Goal: Task Accomplishment & Management: Use online tool/utility

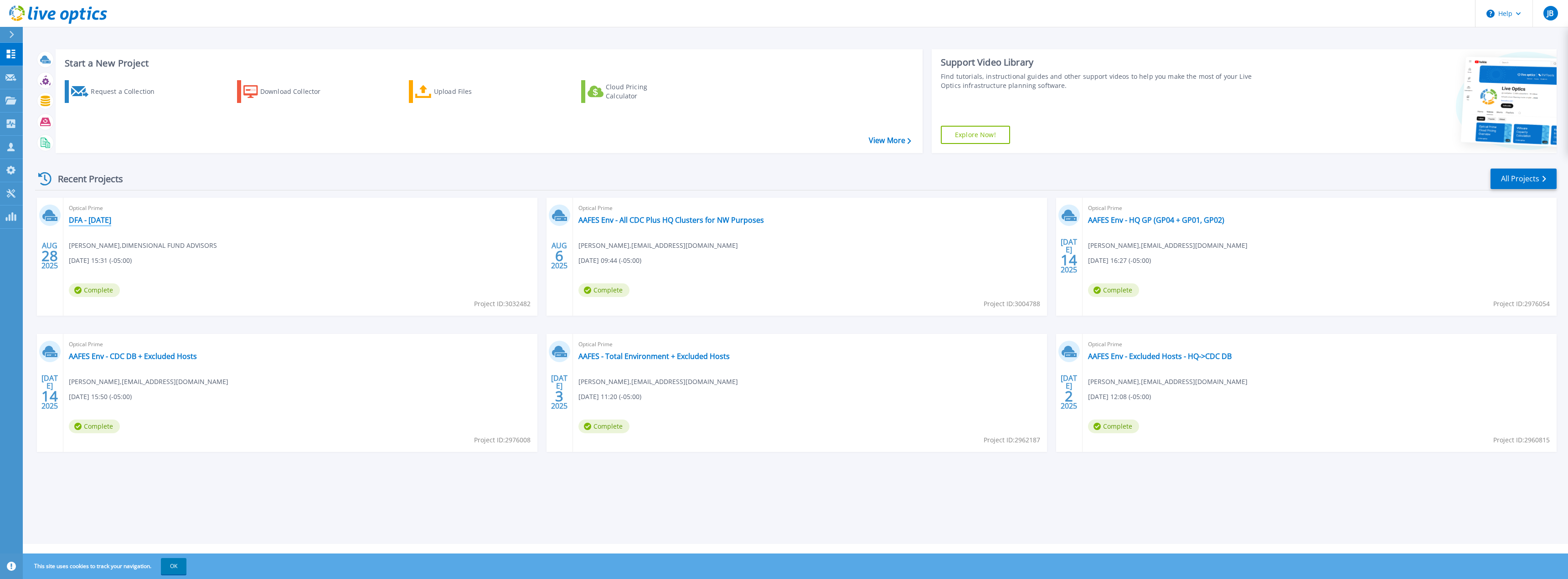
click at [104, 222] on link "DFA - 8-28-2025" at bounding box center [90, 220] width 43 height 9
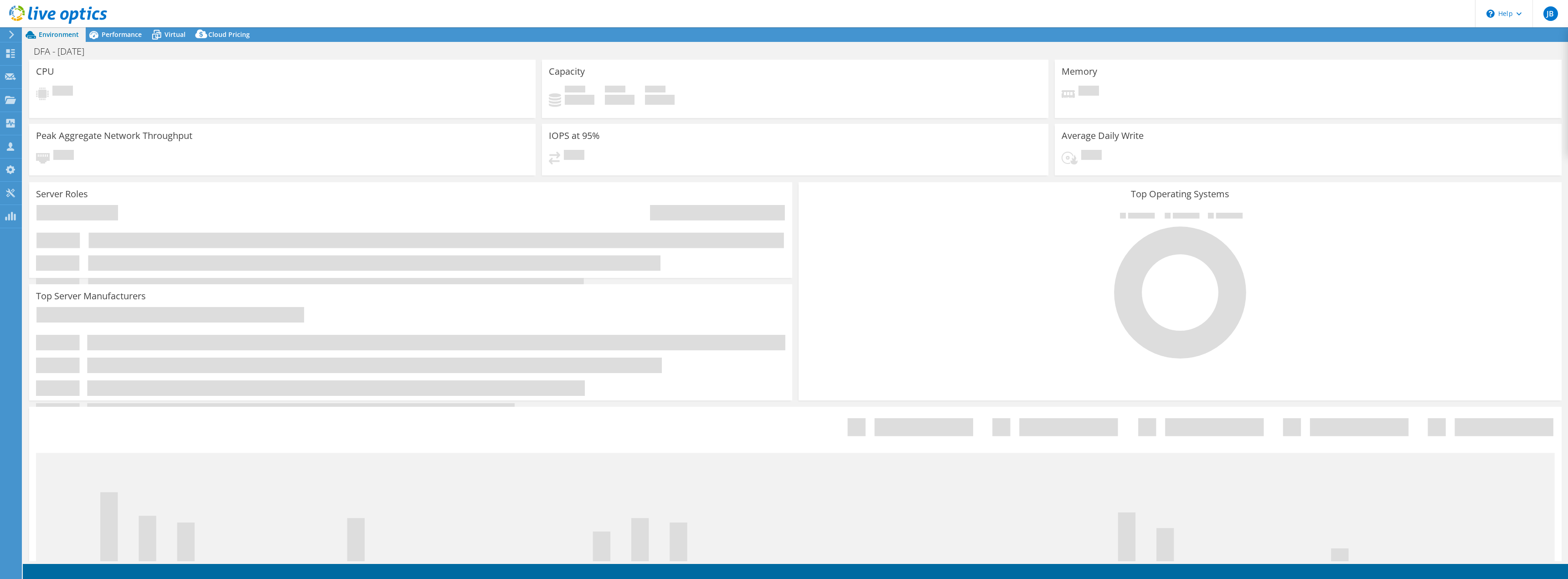
select select "USD"
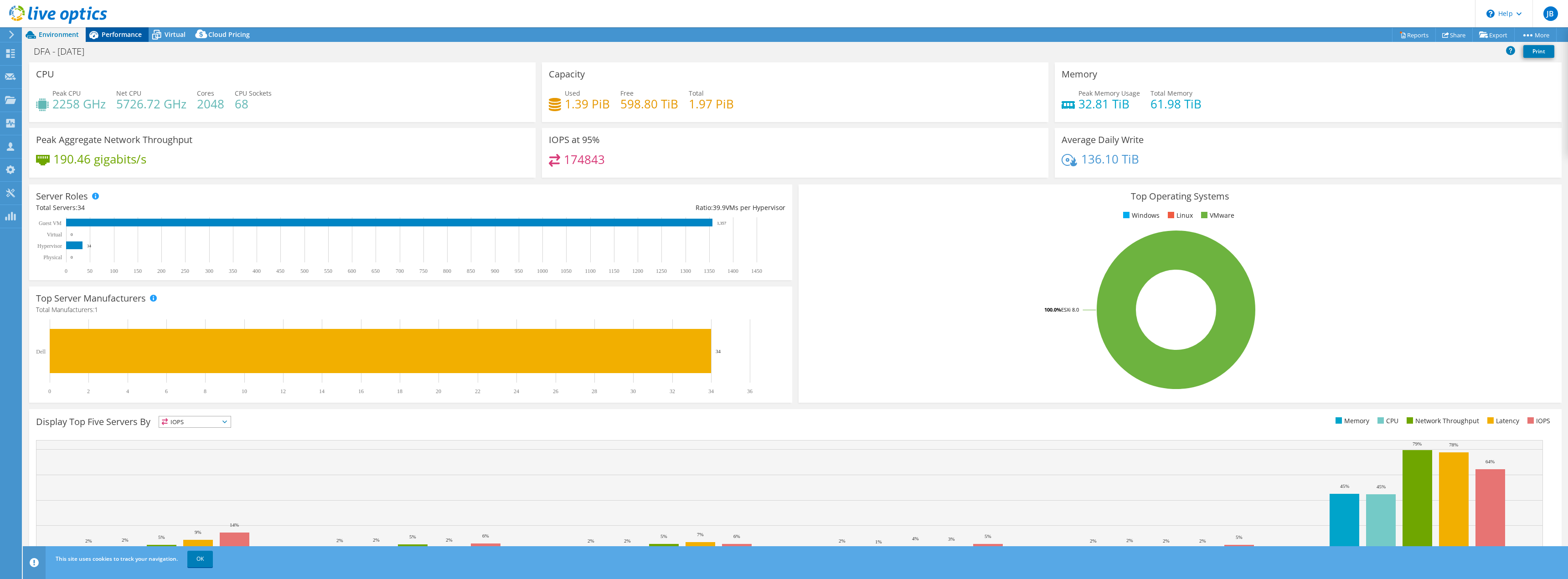
click at [117, 32] on span "Performance" at bounding box center [121, 34] width 40 height 8
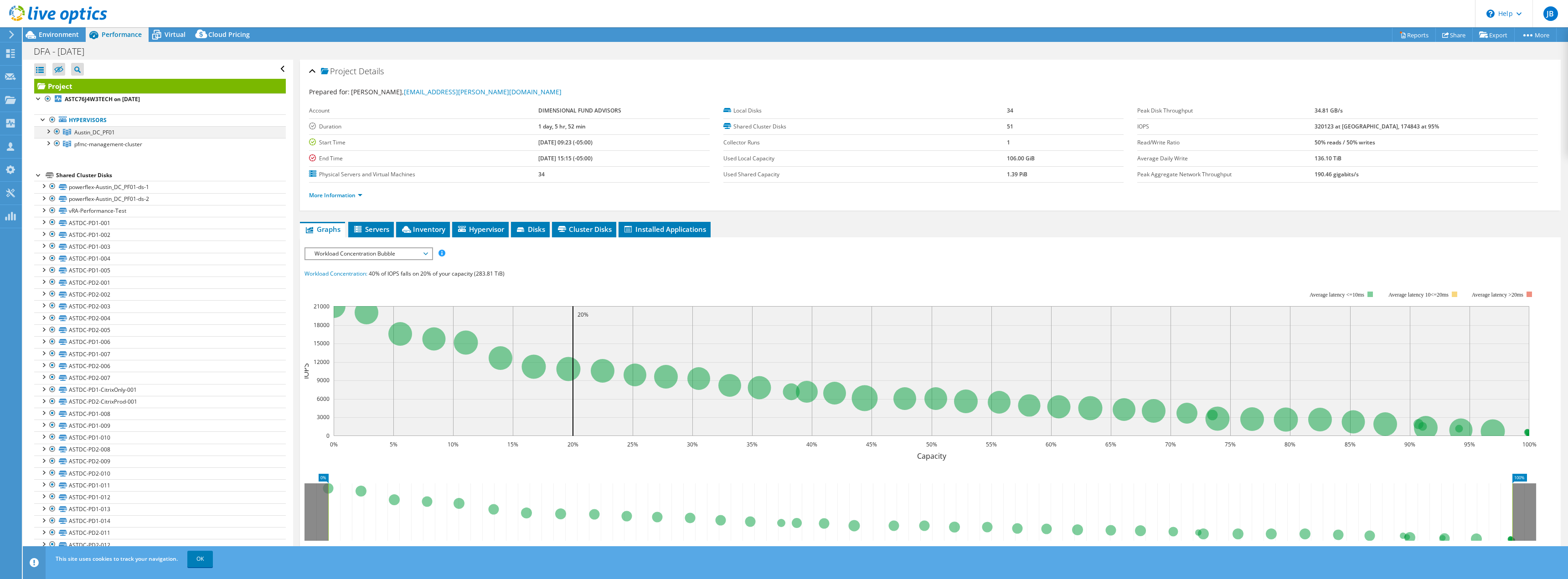
click at [48, 131] on div at bounding box center [48, 130] width 9 height 9
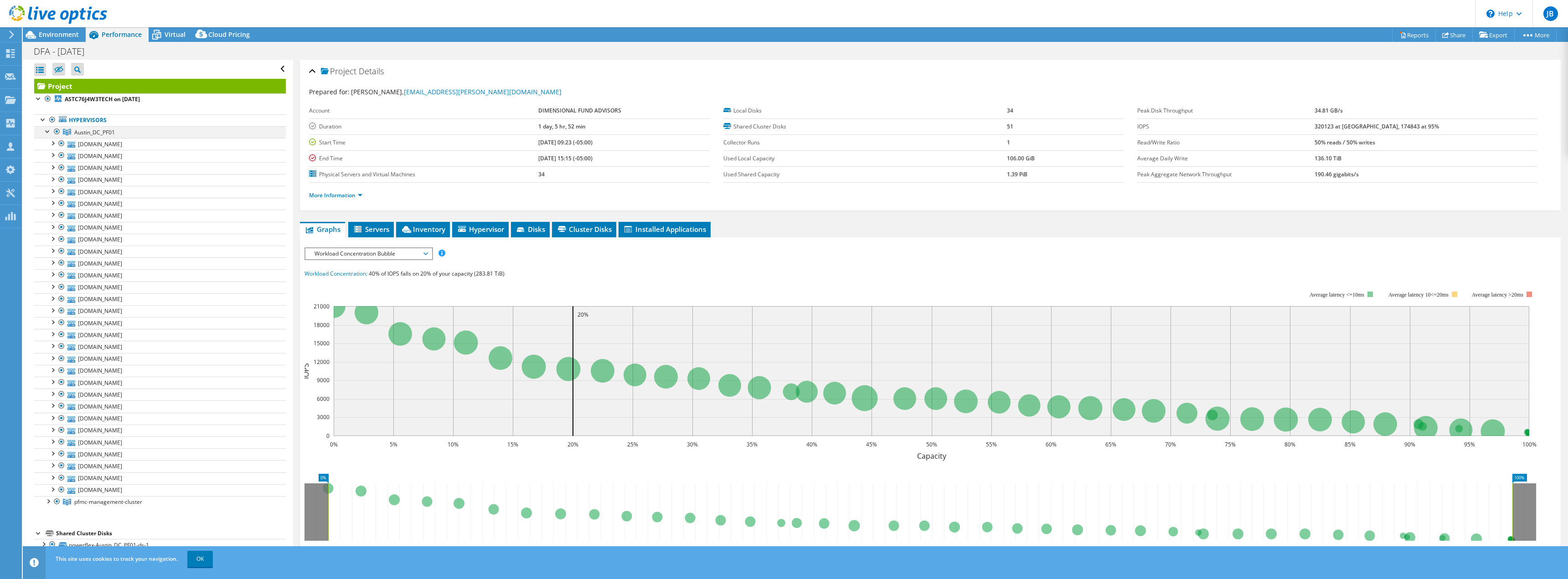
click at [50, 133] on div at bounding box center [48, 130] width 9 height 9
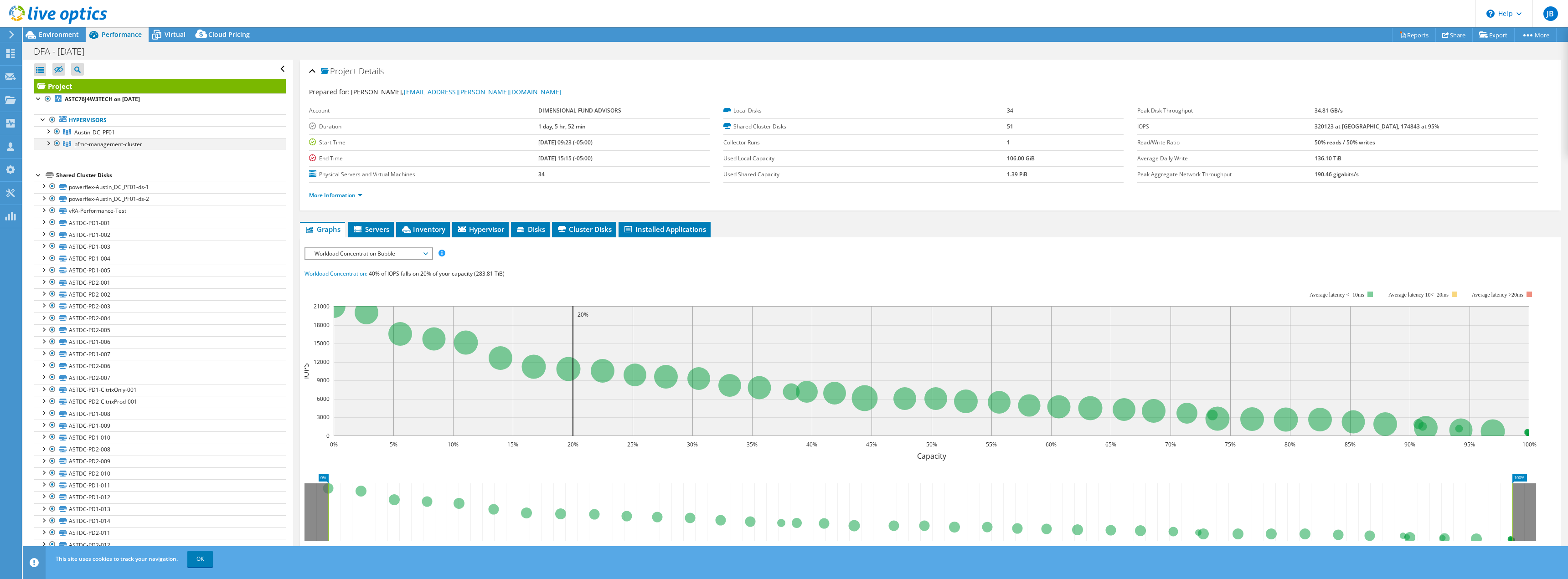
click at [56, 143] on div at bounding box center [57, 143] width 9 height 11
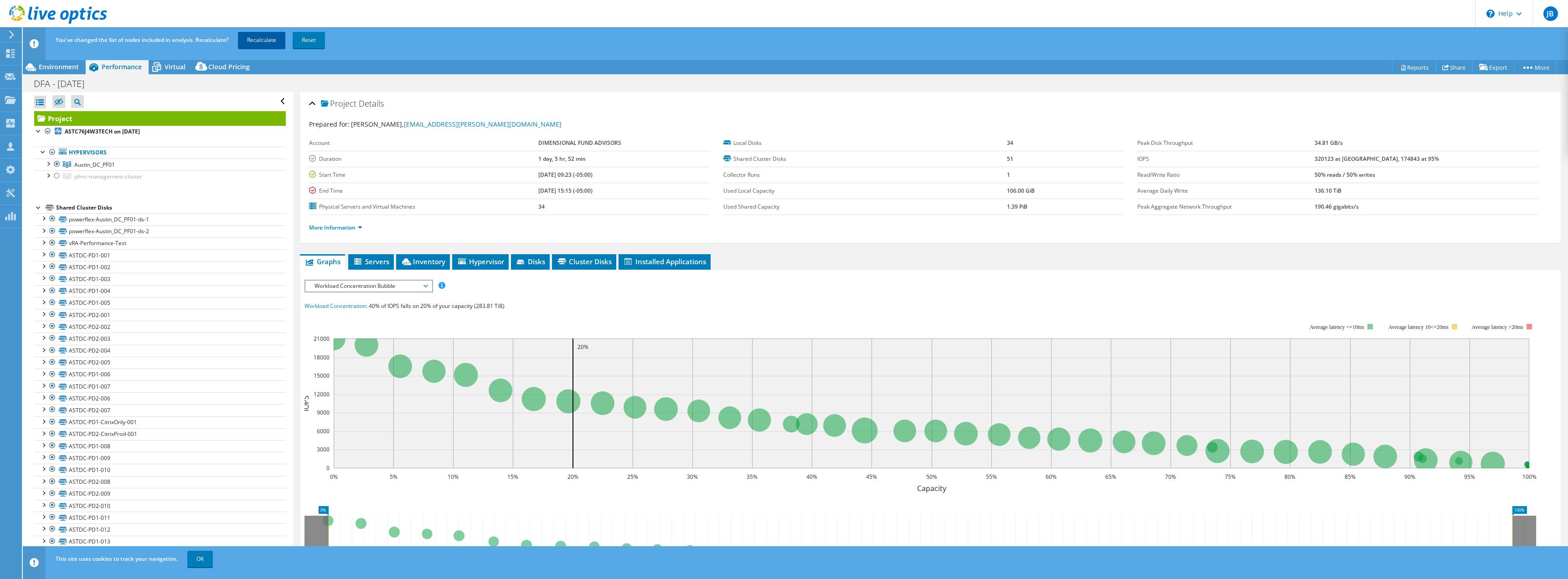
click at [270, 42] on link "Recalculate" at bounding box center [261, 40] width 47 height 17
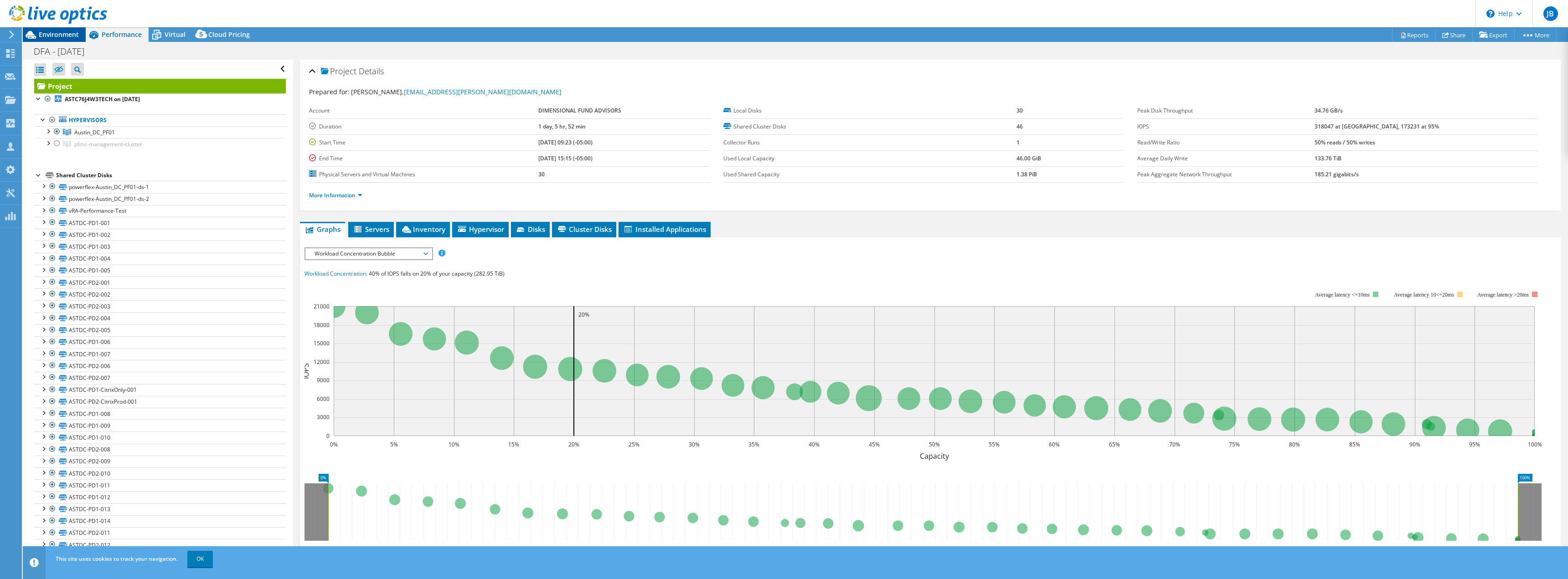
click at [63, 34] on span "Environment" at bounding box center [58, 34] width 40 height 8
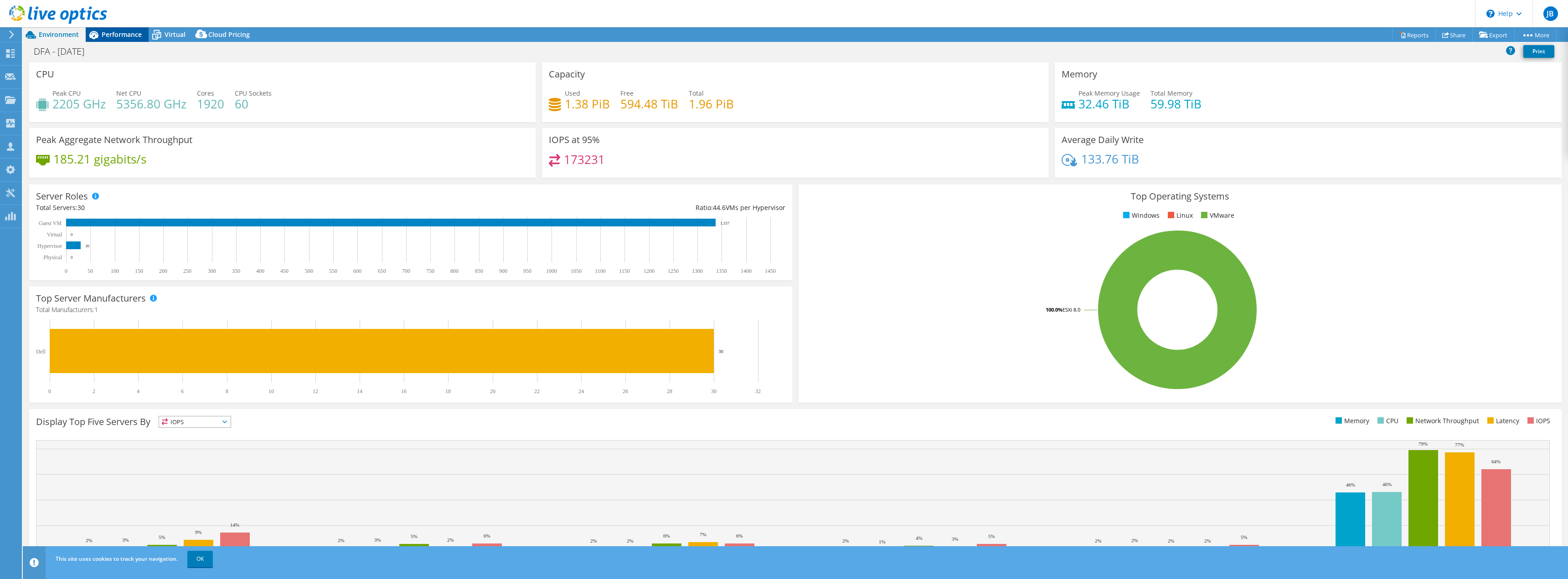
click at [118, 30] on div "Performance" at bounding box center [117, 35] width 63 height 15
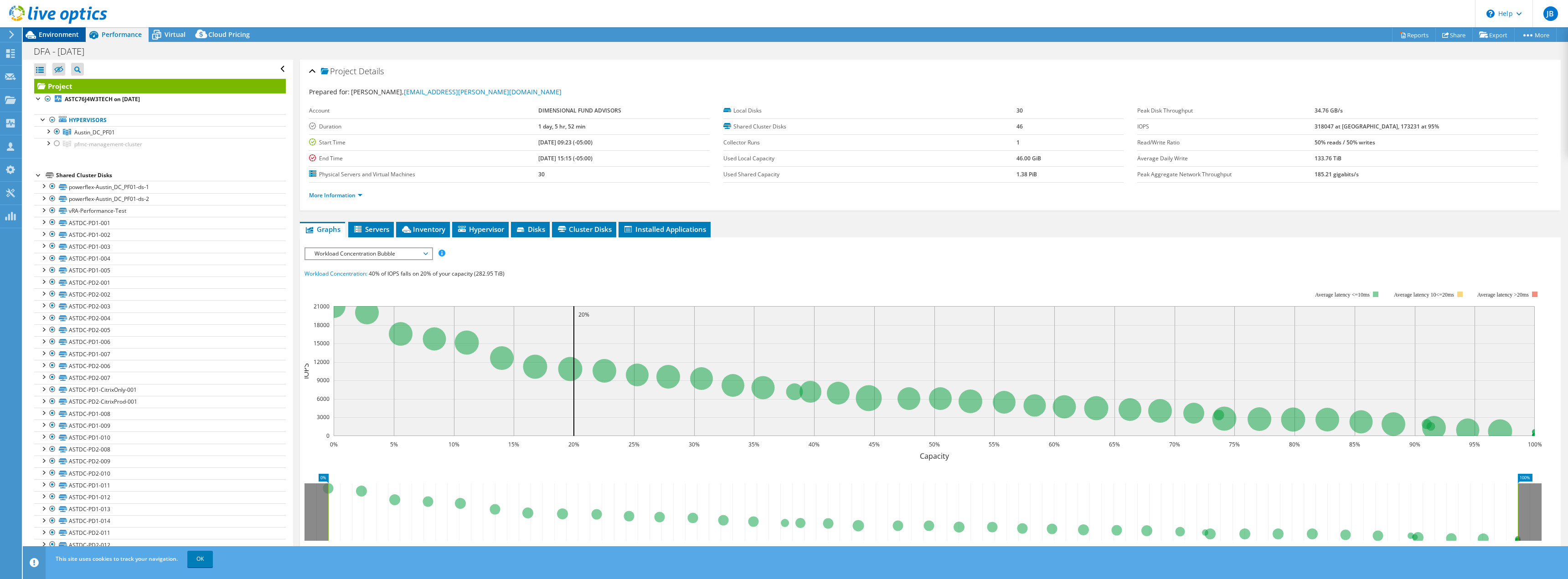
click at [66, 31] on span "Environment" at bounding box center [58, 34] width 40 height 8
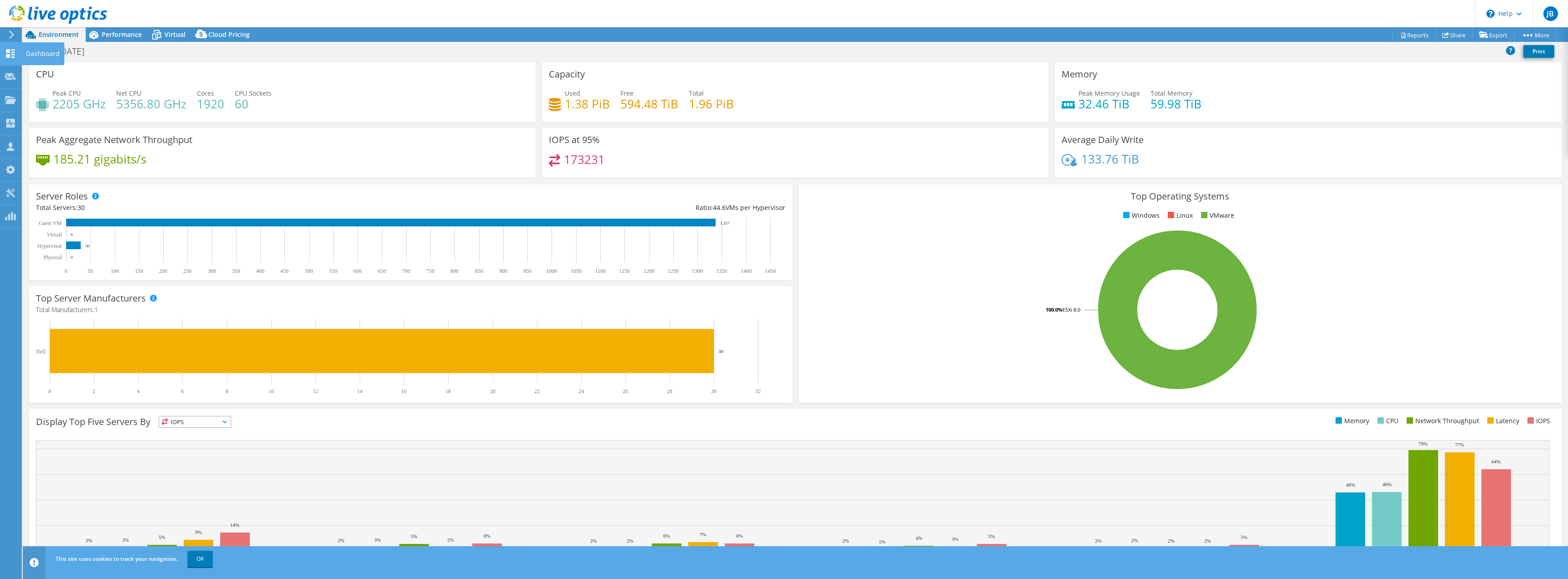
click at [16, 53] on icon at bounding box center [10, 53] width 11 height 8
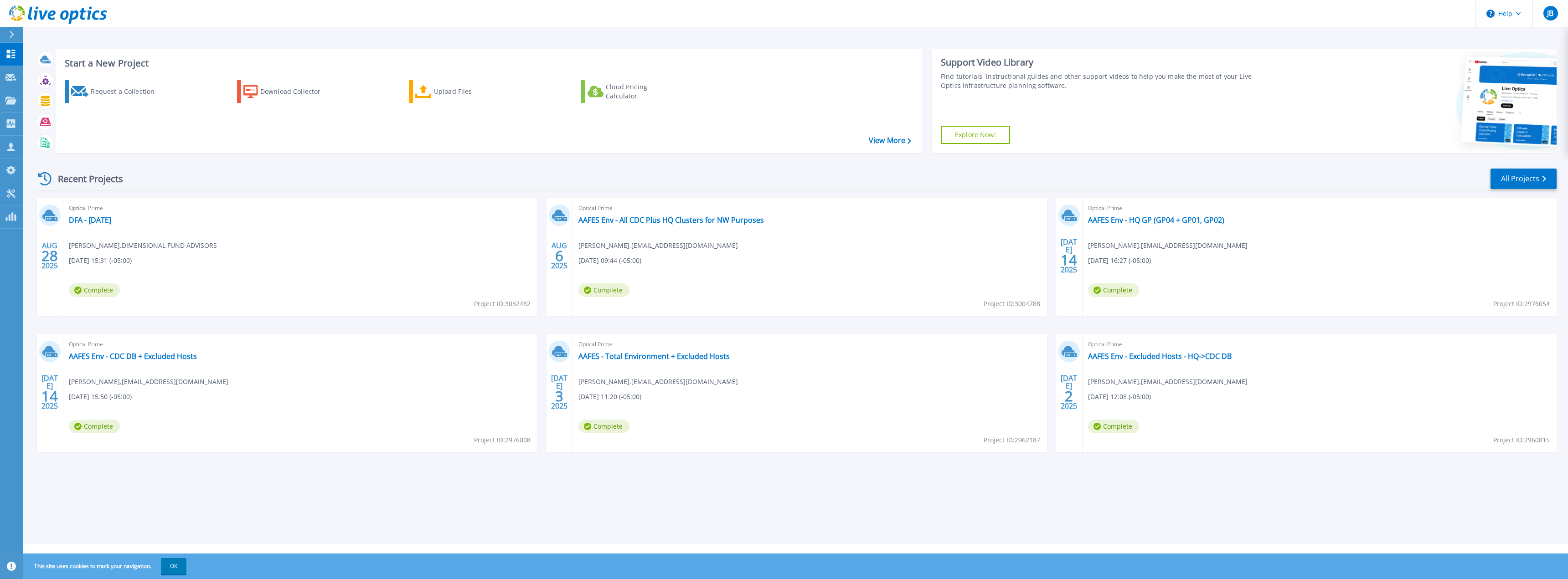
drag, startPoint x: 154, startPoint y: 223, endPoint x: 124, endPoint y: 220, distance: 30.1
click at [124, 220] on div "Optical Prime DFA - 8-28-2025 Dee Mathew , DIMENSIONAL FUND ADVISORS 08/28/2025…" at bounding box center [300, 257] width 474 height 118
copy div "DFA - 8-28-2025"
click at [361, 487] on div "Start a New Project Request a Collection Download Collector Upload Files Cloud …" at bounding box center [796, 272] width 1545 height 544
click at [470, 92] on div "Upload Files" at bounding box center [470, 92] width 73 height 18
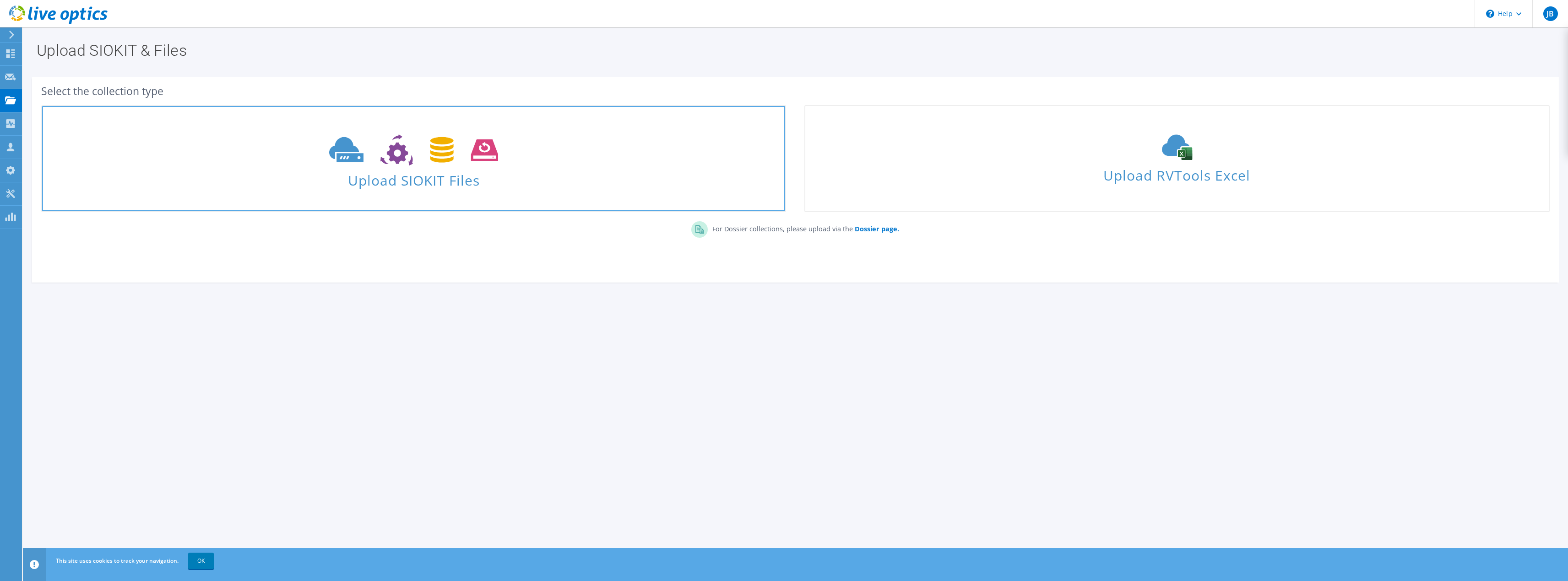
click at [500, 177] on span "Upload SIOKIT Files" at bounding box center [413, 177] width 743 height 19
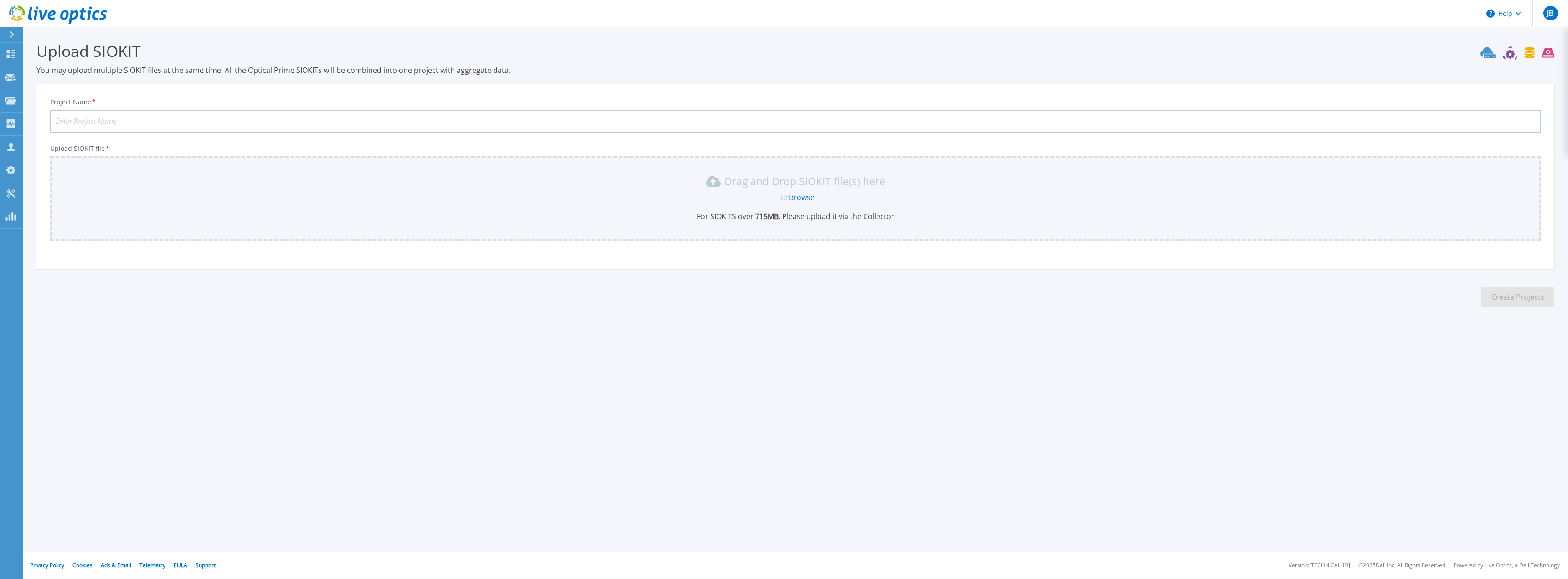
click at [648, 121] on input "Project Name *" at bounding box center [795, 121] width 1490 height 23
paste input "DFA - [DATE]"
type input "DFA - [DATE] - [GEOGRAPHIC_DATA]"
click at [806, 199] on link "Browse" at bounding box center [802, 197] width 26 height 10
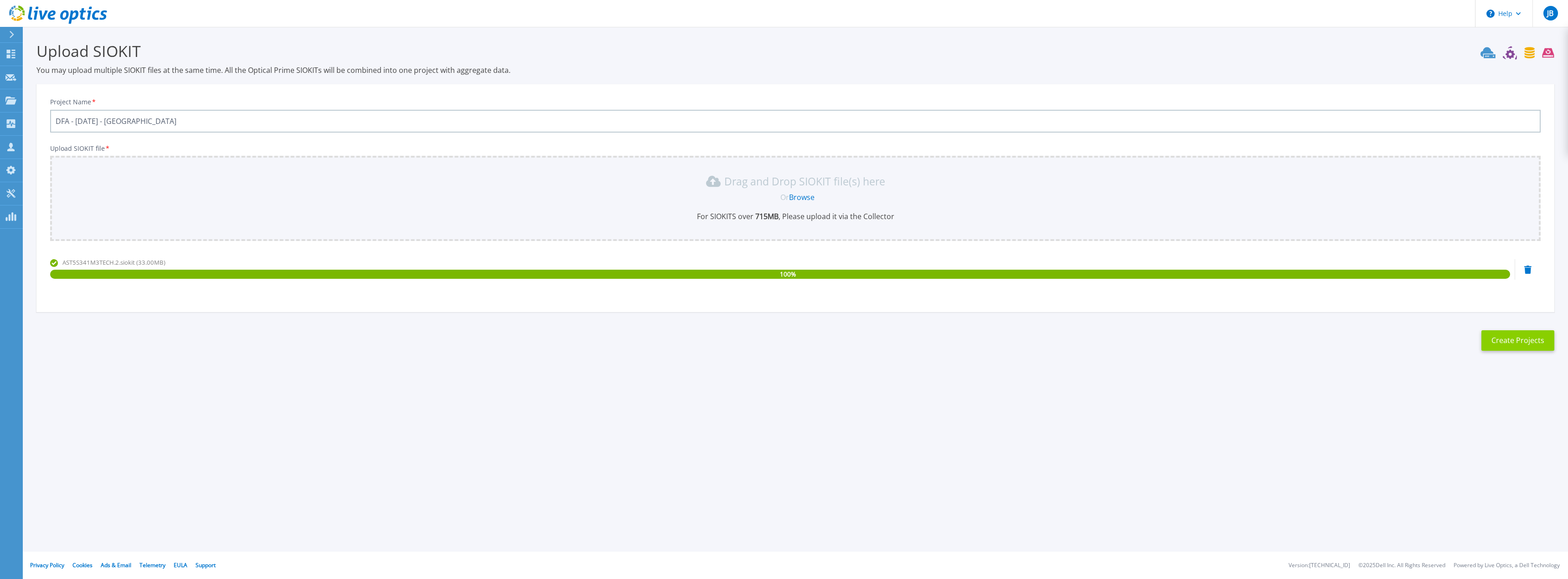
click at [1516, 343] on button "Create Projects" at bounding box center [1517, 340] width 73 height 20
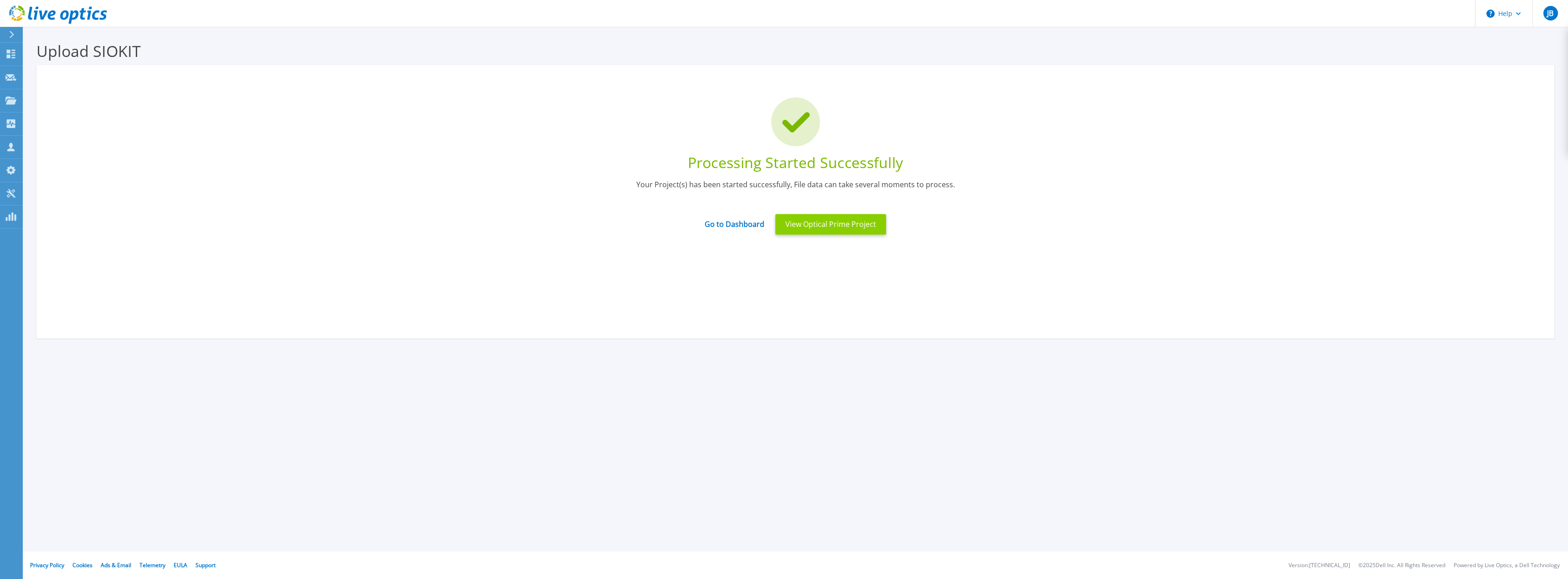
click at [827, 228] on button "View Optical Prime Project" at bounding box center [831, 225] width 111 height 20
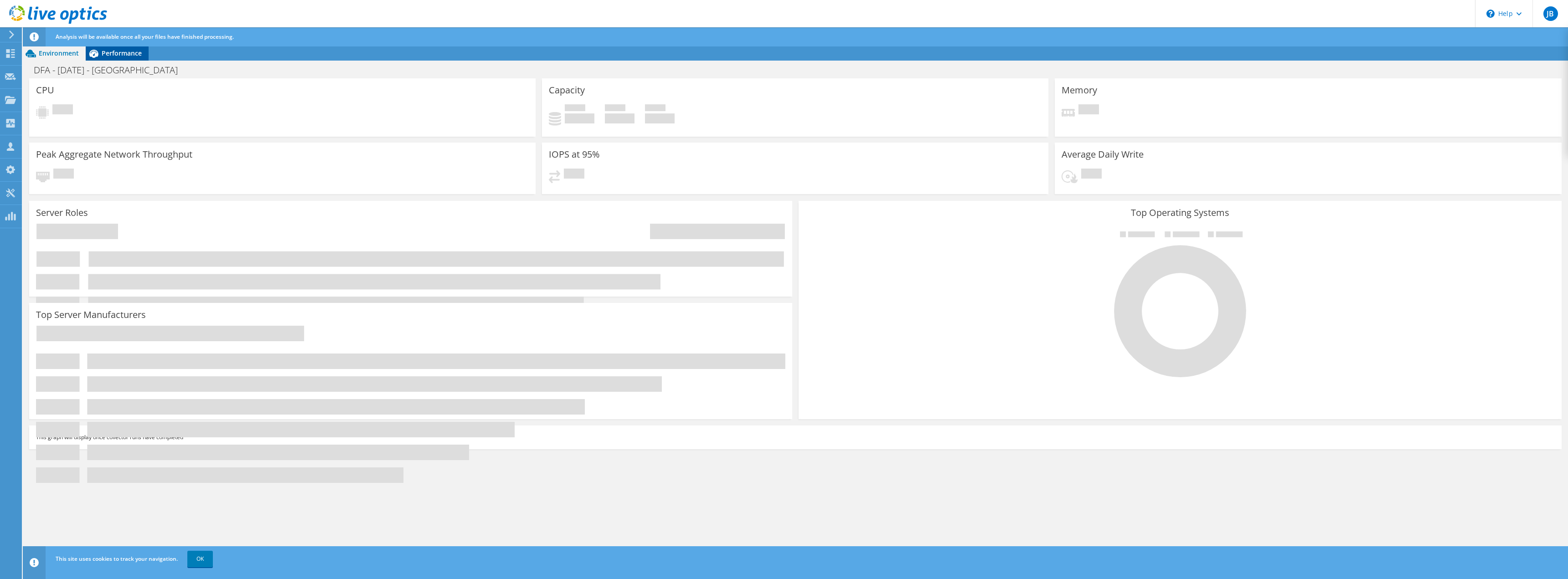
click at [135, 58] on div "Performance" at bounding box center [117, 54] width 63 height 15
